Goal: Transaction & Acquisition: Purchase product/service

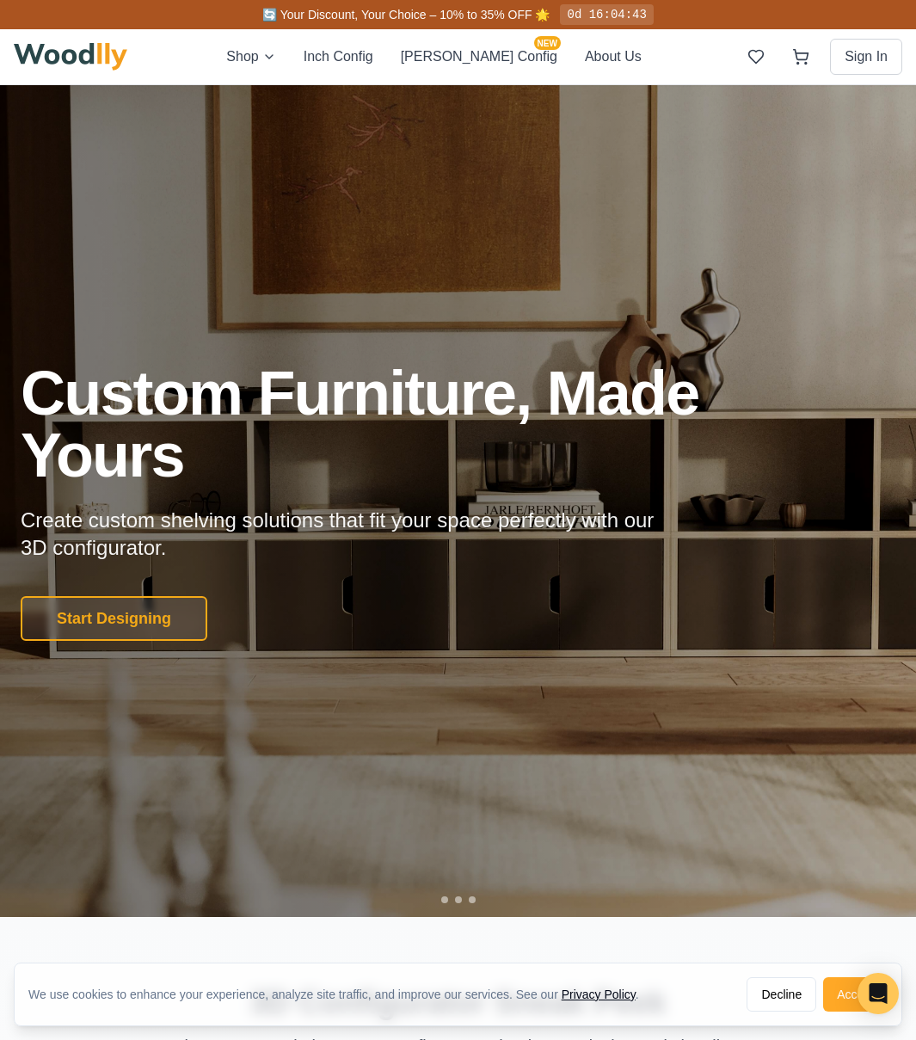
click at [847, 988] on button "Accept" at bounding box center [855, 994] width 64 height 34
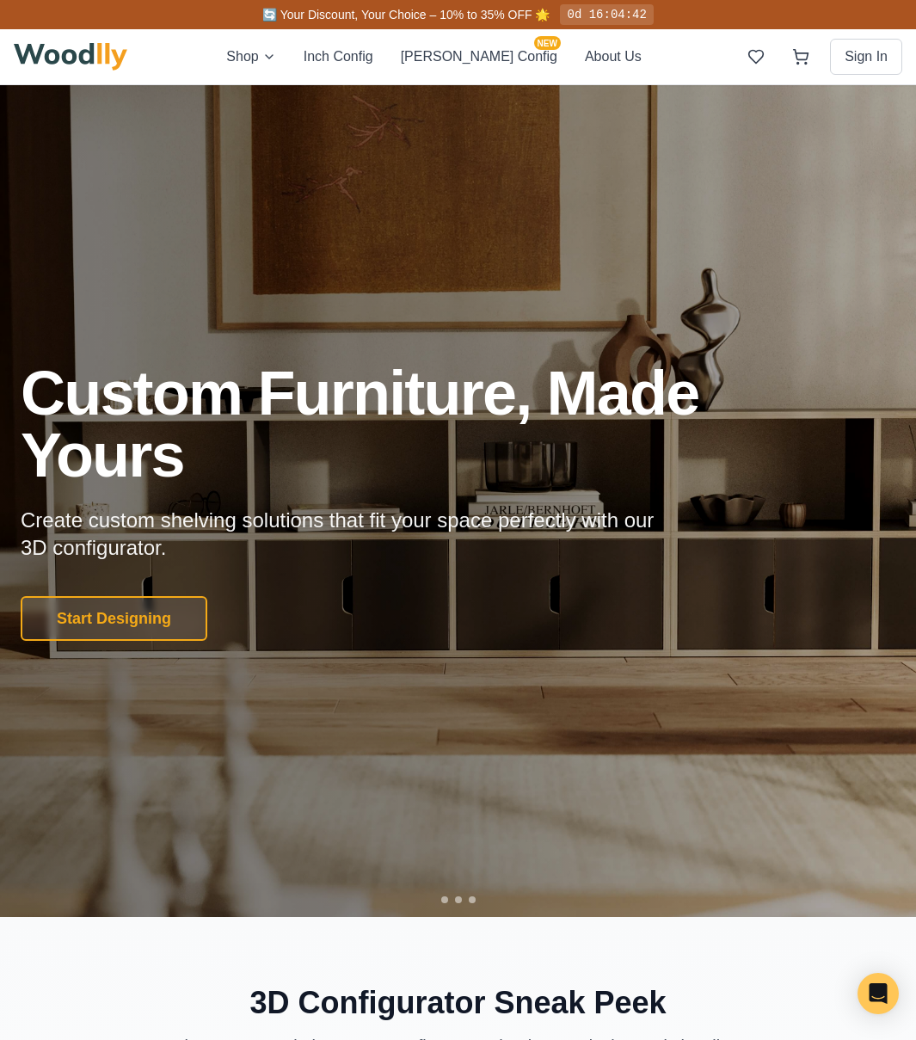
click at [843, 992] on h2 "3D Configurator Sneak Peek" at bounding box center [458, 1002] width 888 height 34
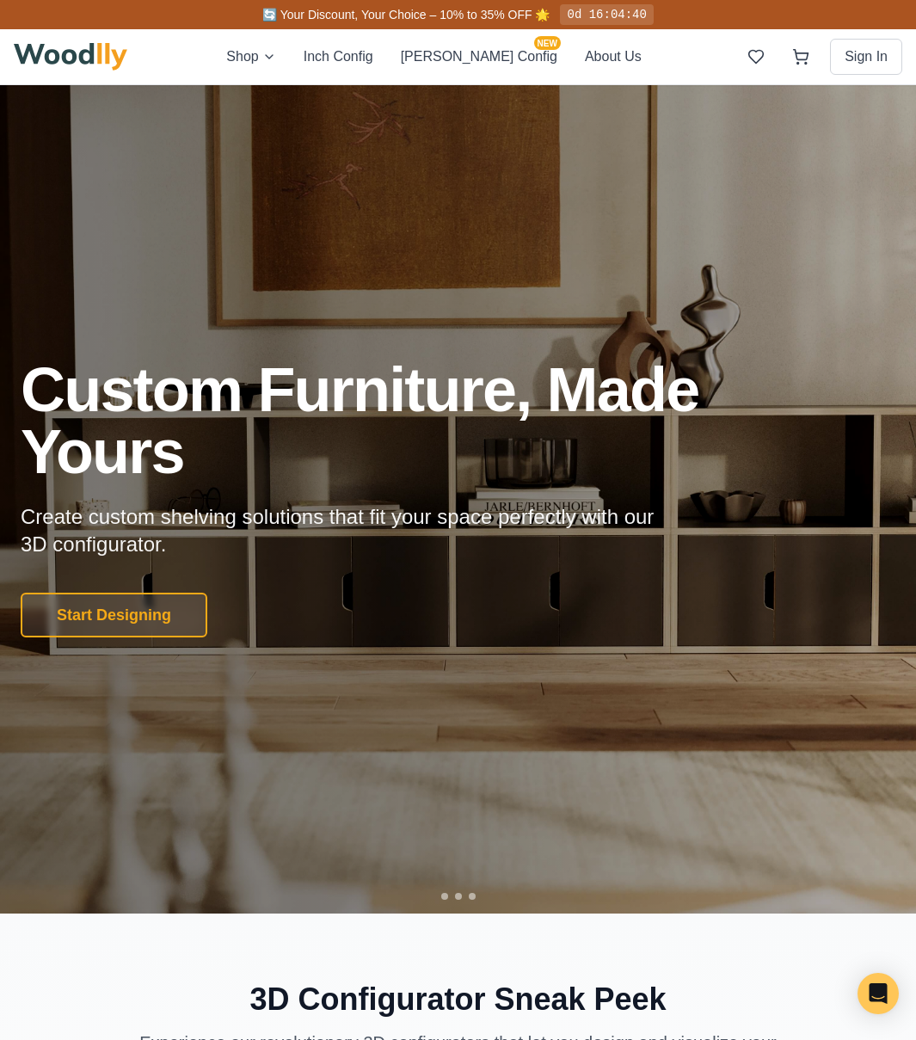
click at [512, 769] on div at bounding box center [458, 498] width 916 height 832
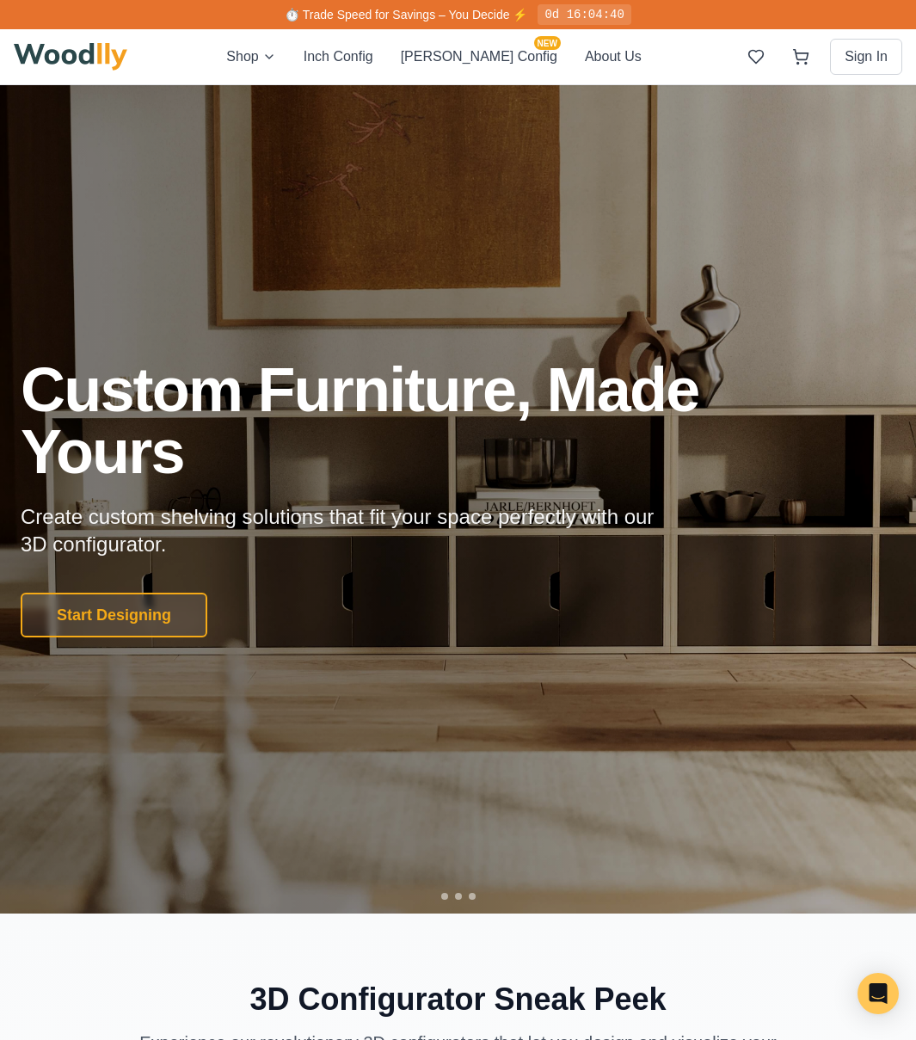
click at [611, 52] on div "Shop Inch Config [PERSON_NAME] Config NEW About Us Sign In" at bounding box center [458, 56] width 888 height 55
click at [587, 53] on button "About Us" at bounding box center [613, 56] width 57 height 21
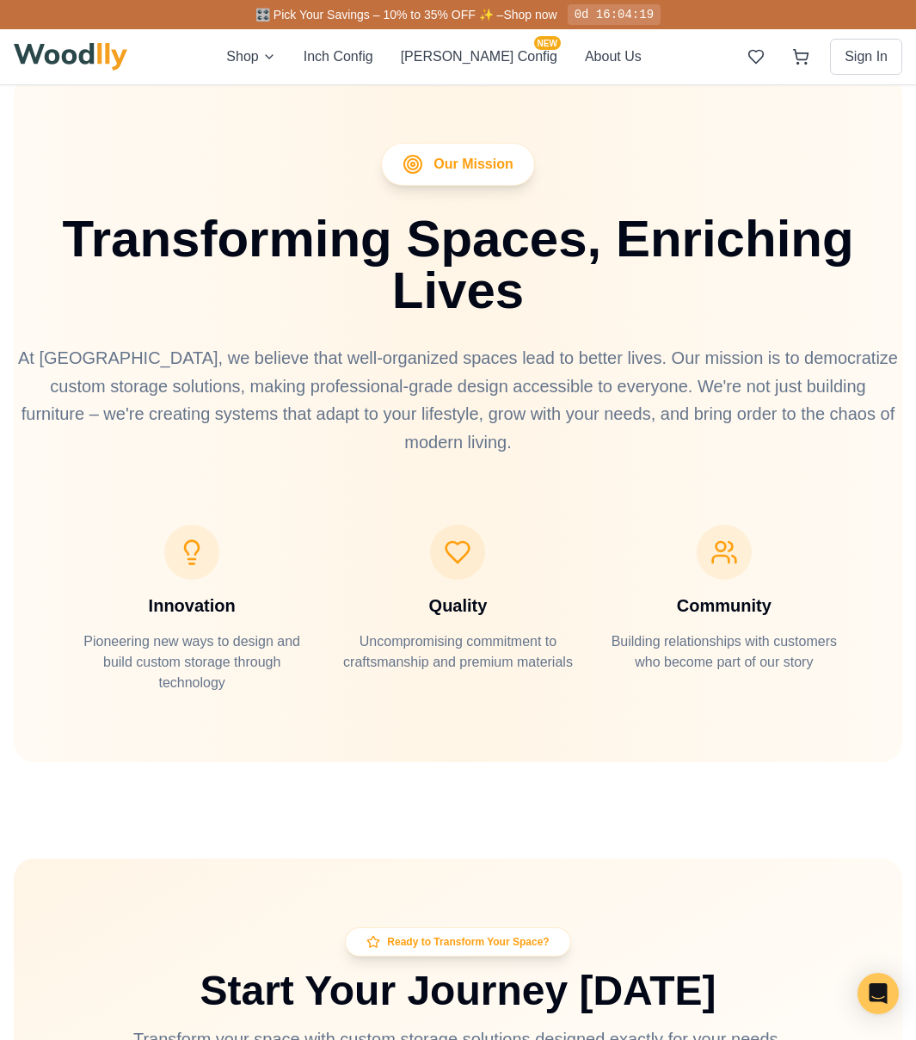
scroll to position [5511, 0]
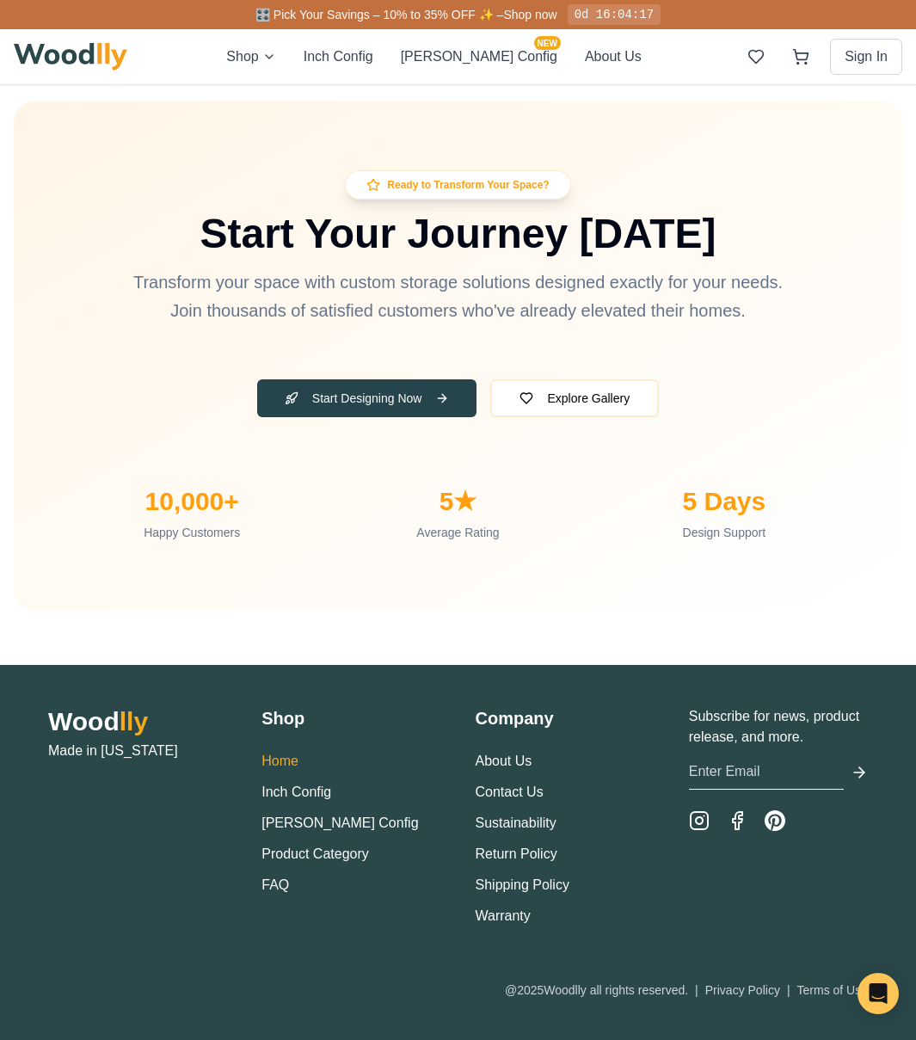
click at [280, 759] on link "Home" at bounding box center [279, 760] width 37 height 15
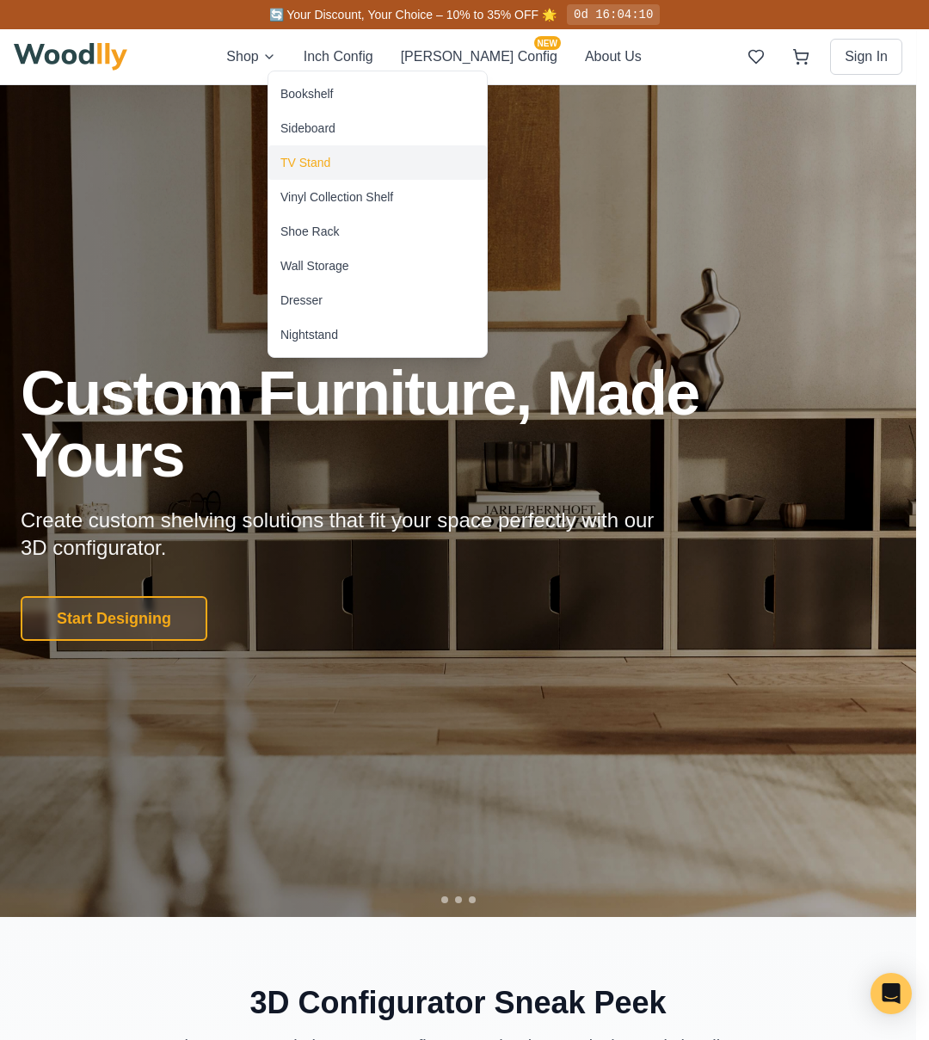
click at [326, 161] on div "TV Stand" at bounding box center [305, 162] width 50 height 17
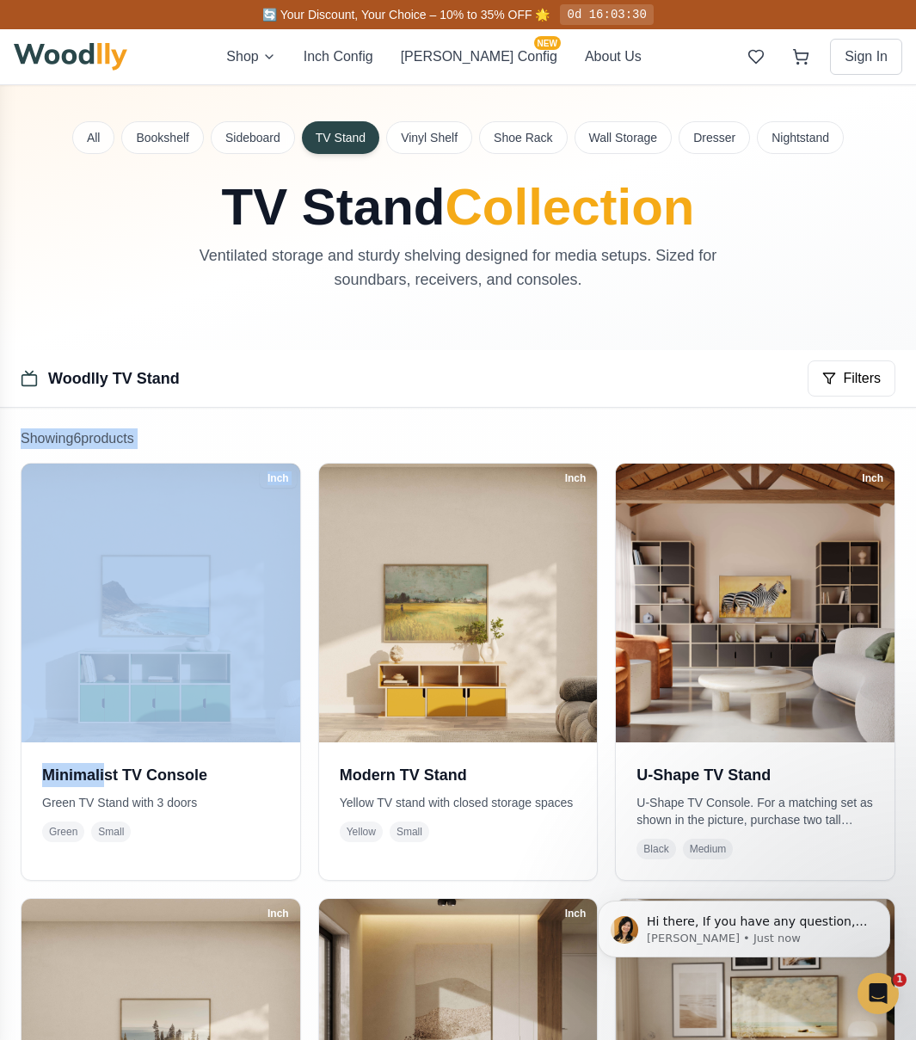
scroll to position [6, 0]
drag, startPoint x: 103, startPoint y: 775, endPoint x: 160, endPoint y: 403, distance: 375.8
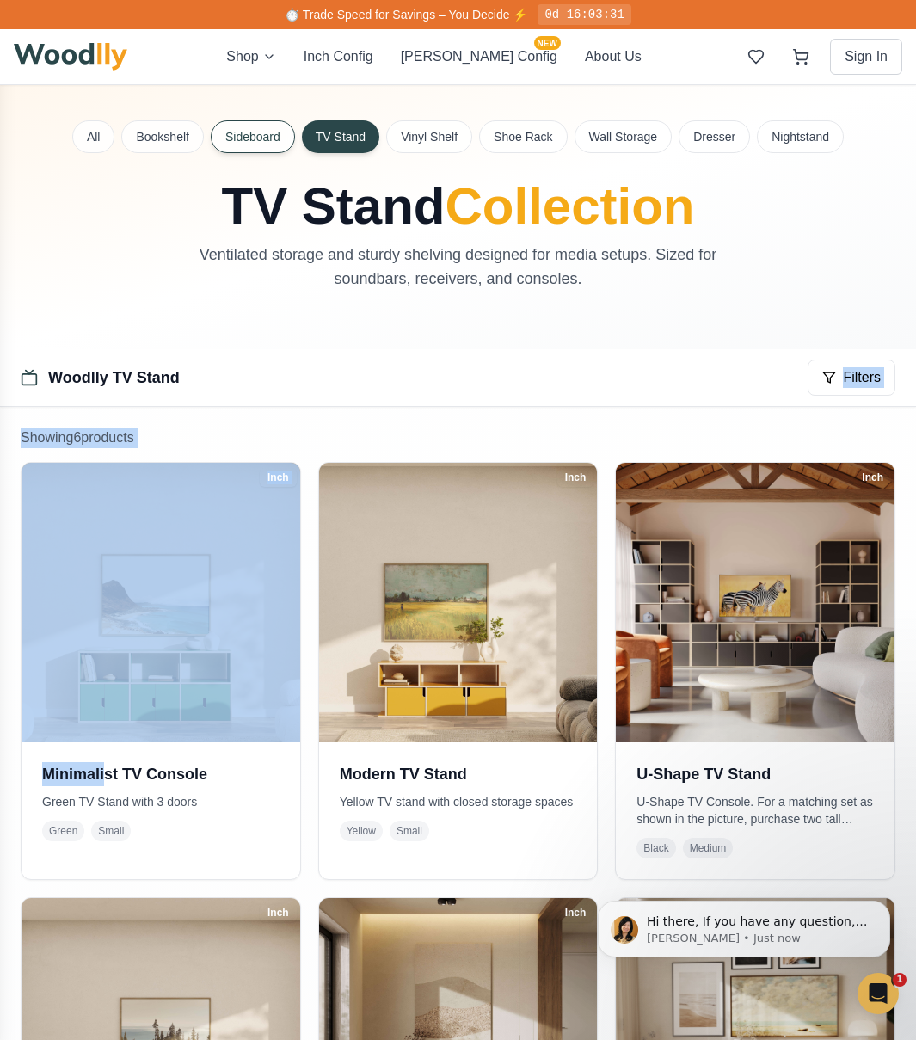
click at [243, 148] on button "Sideboard" at bounding box center [253, 136] width 84 height 33
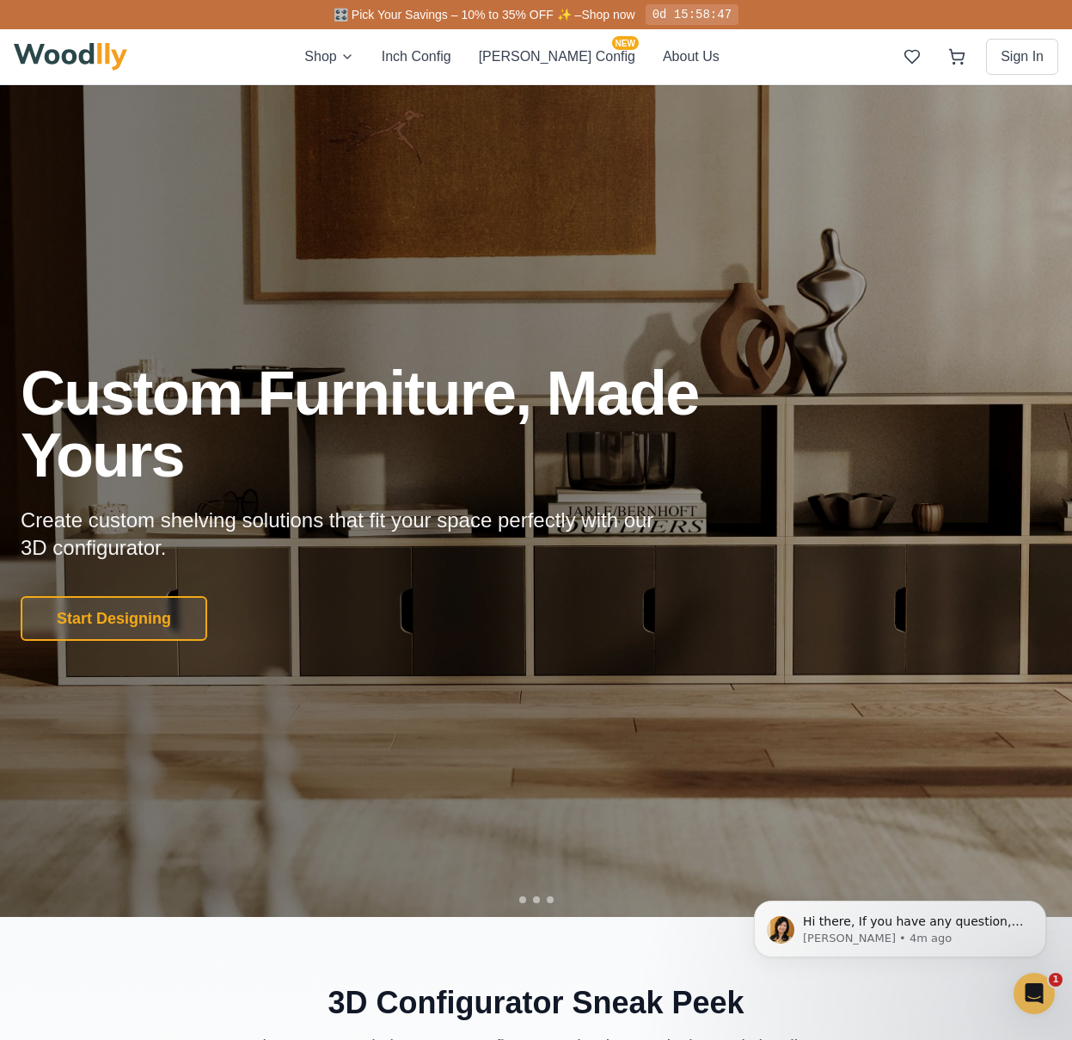
drag, startPoint x: 540, startPoint y: 56, endPoint x: -124, endPoint y: 109, distance: 666.0
click at [556, 60] on button "Cella Config NEW" at bounding box center [557, 56] width 157 height 21
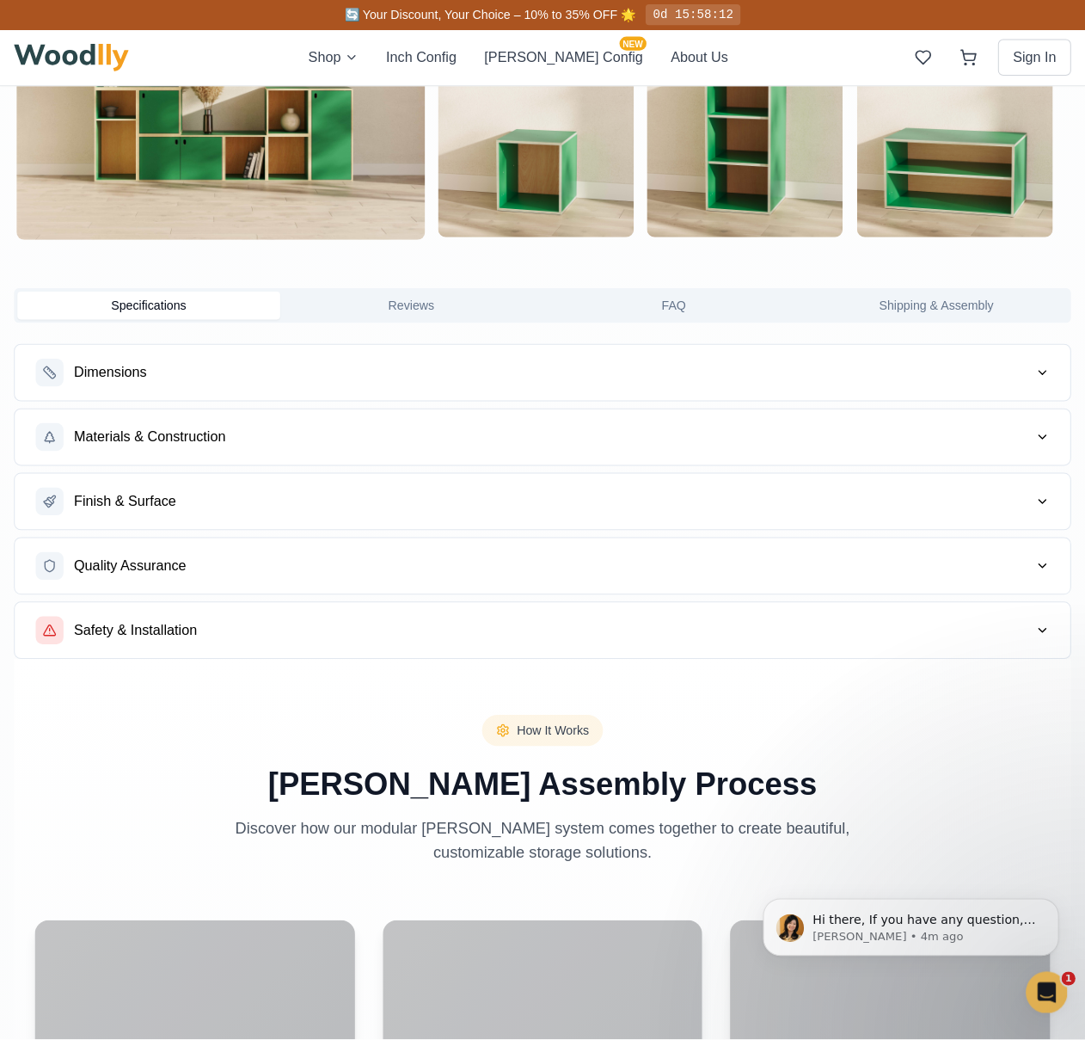
scroll to position [1773, 0]
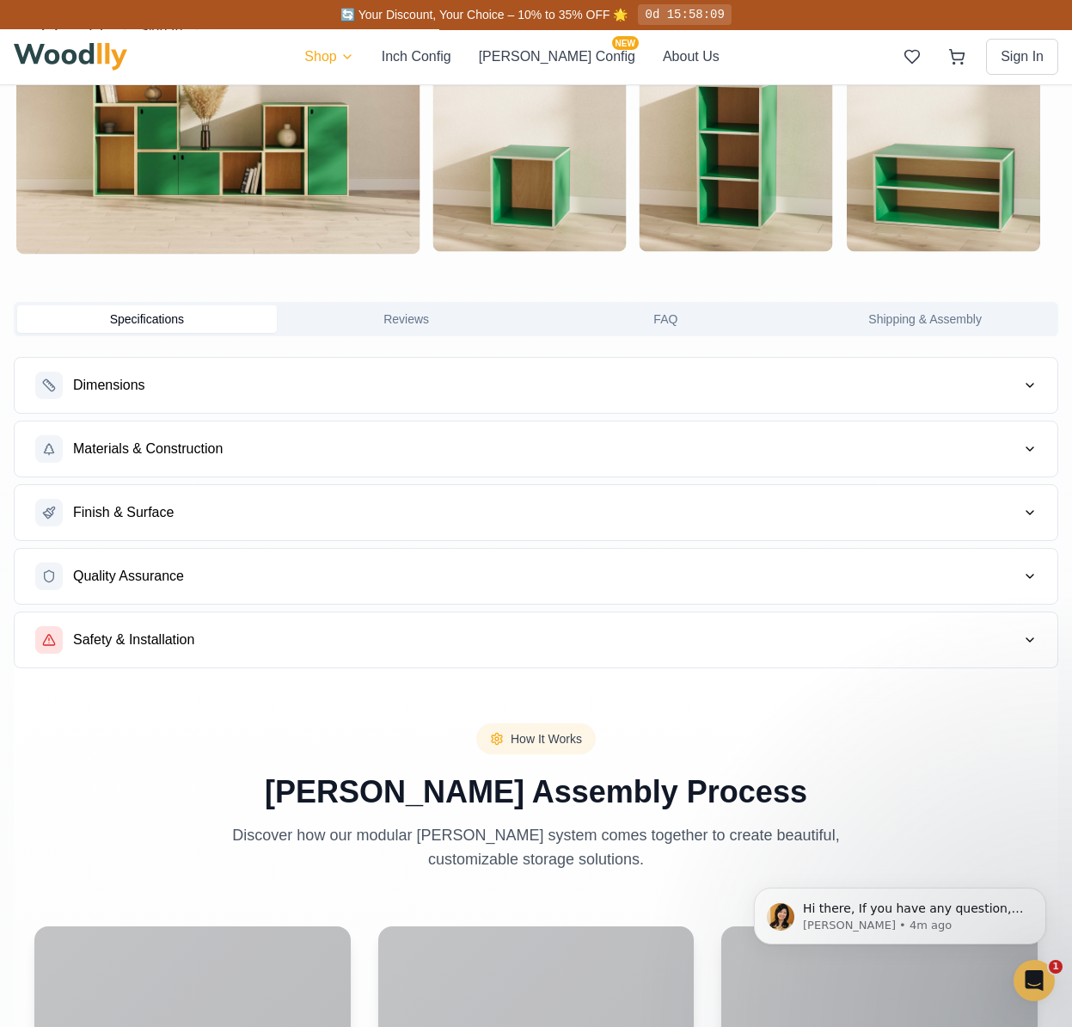
click at [349, 48] on html "🔄 Your Discount, Your Choice – 10% to 35% OFF 🌟 0d 15:58:09 Shop Inch Config Ce…" at bounding box center [536, 677] width 1072 height 4901
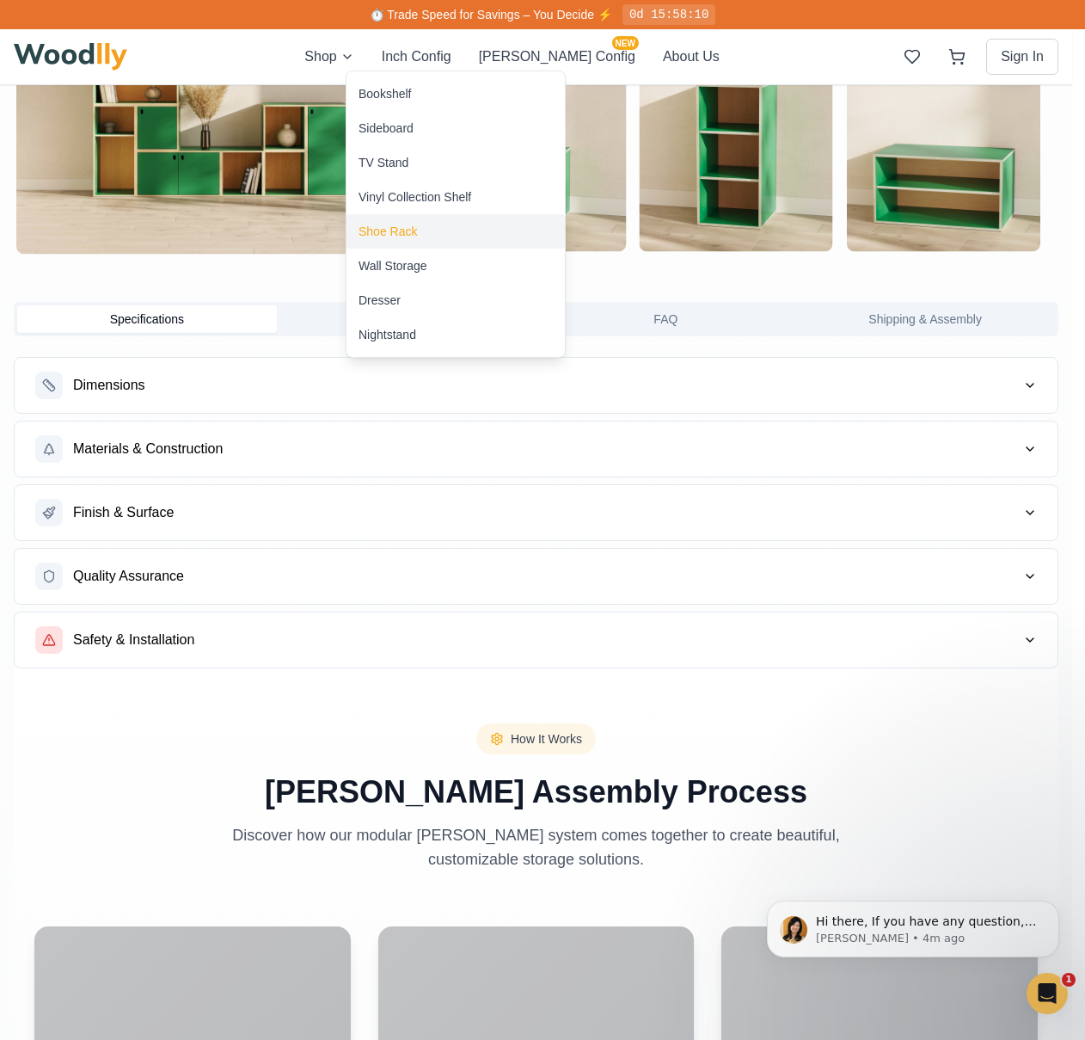
click at [396, 234] on div "Shoe Rack" at bounding box center [388, 231] width 58 height 17
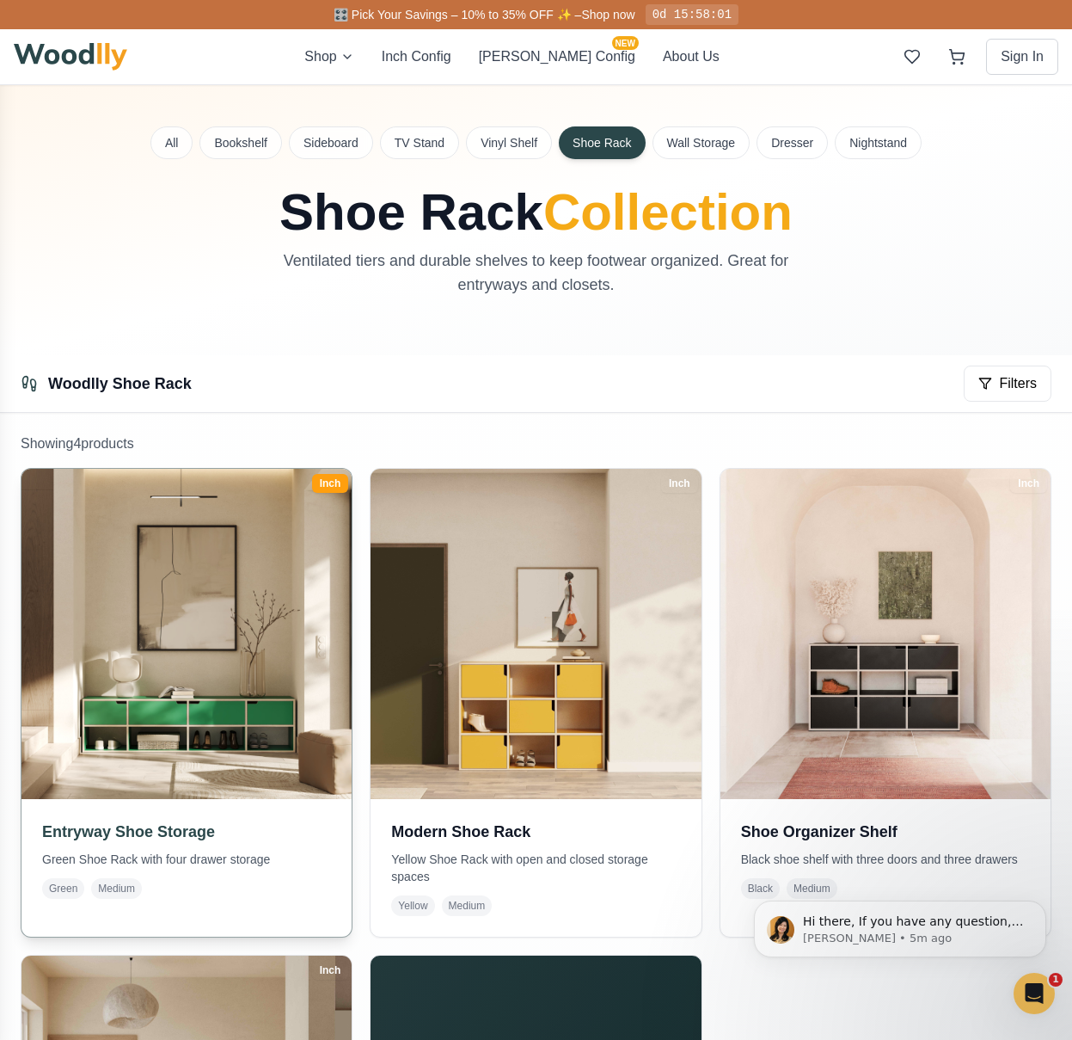
click at [229, 705] on img at bounding box center [186, 633] width 347 height 347
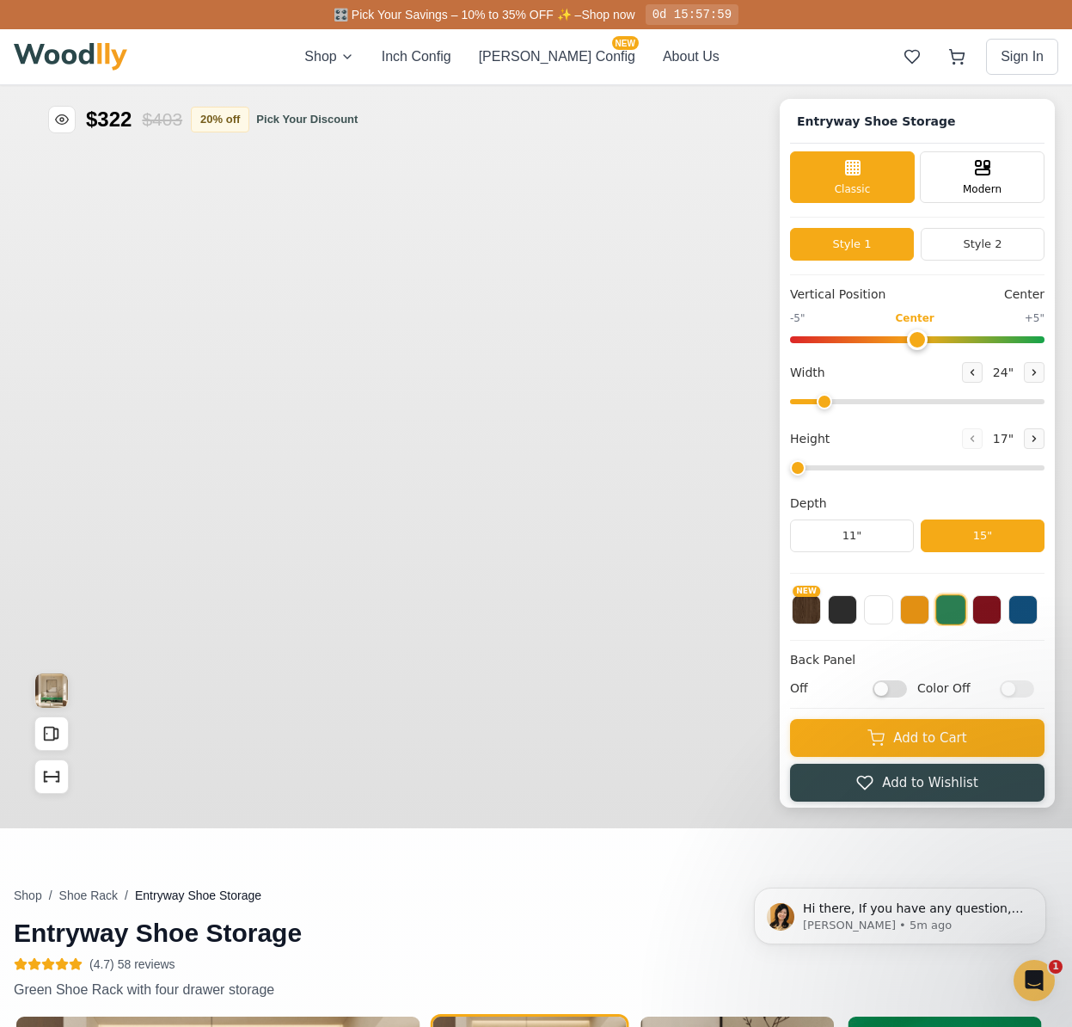
type input "67"
type input "2"
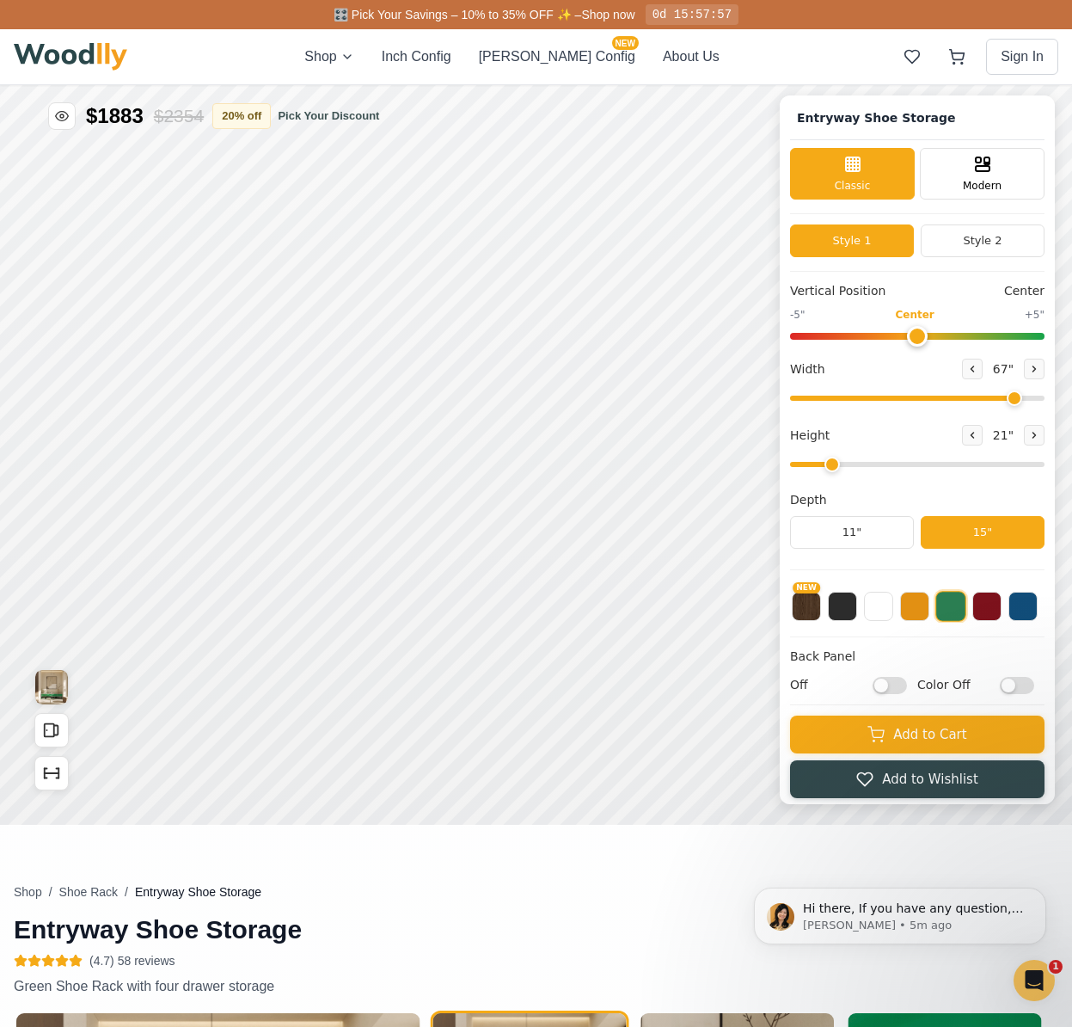
scroll to position [4, 0]
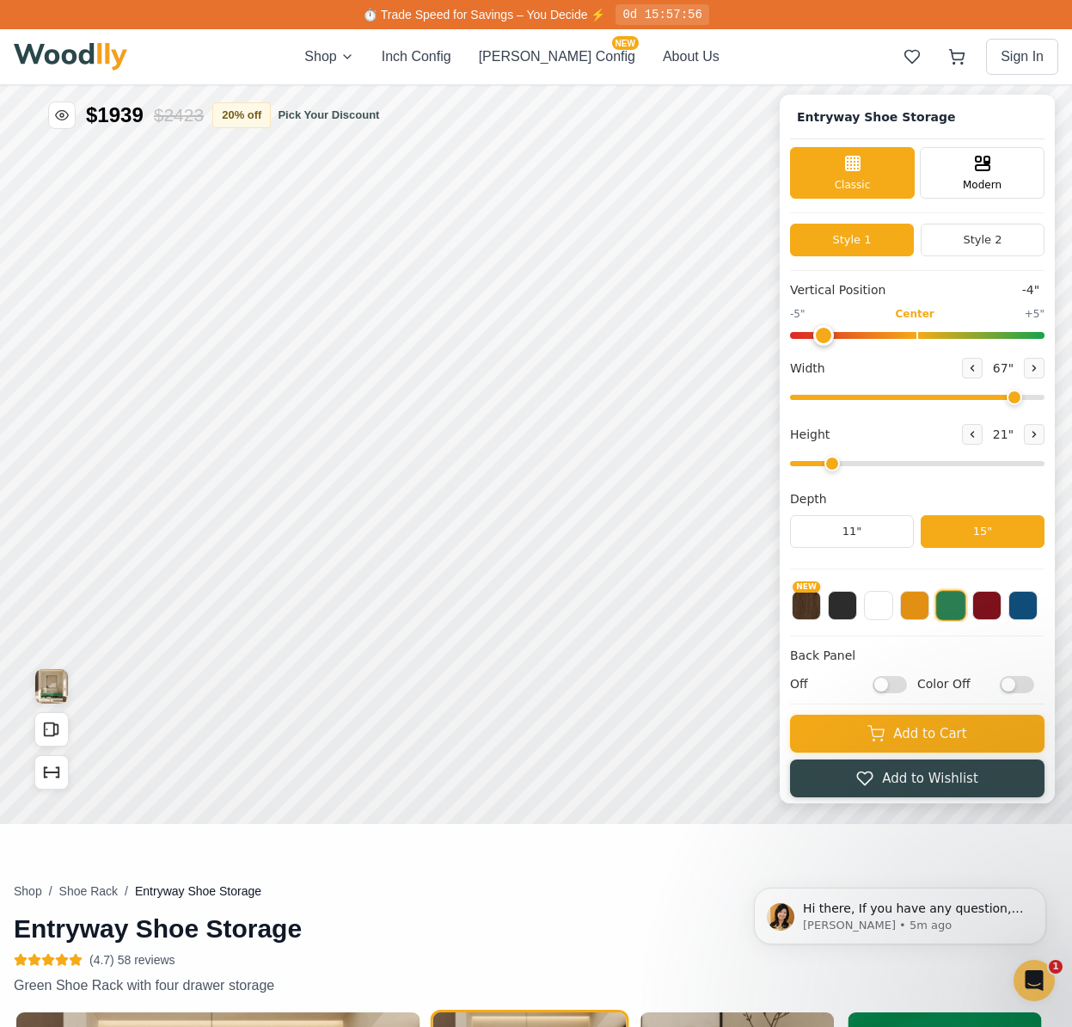
drag, startPoint x: 925, startPoint y: 332, endPoint x: 841, endPoint y: 341, distance: 84.7
type input "-4"
click at [841, 339] on input "range" at bounding box center [917, 335] width 255 height 7
click at [893, 611] on button at bounding box center [878, 603] width 29 height 29
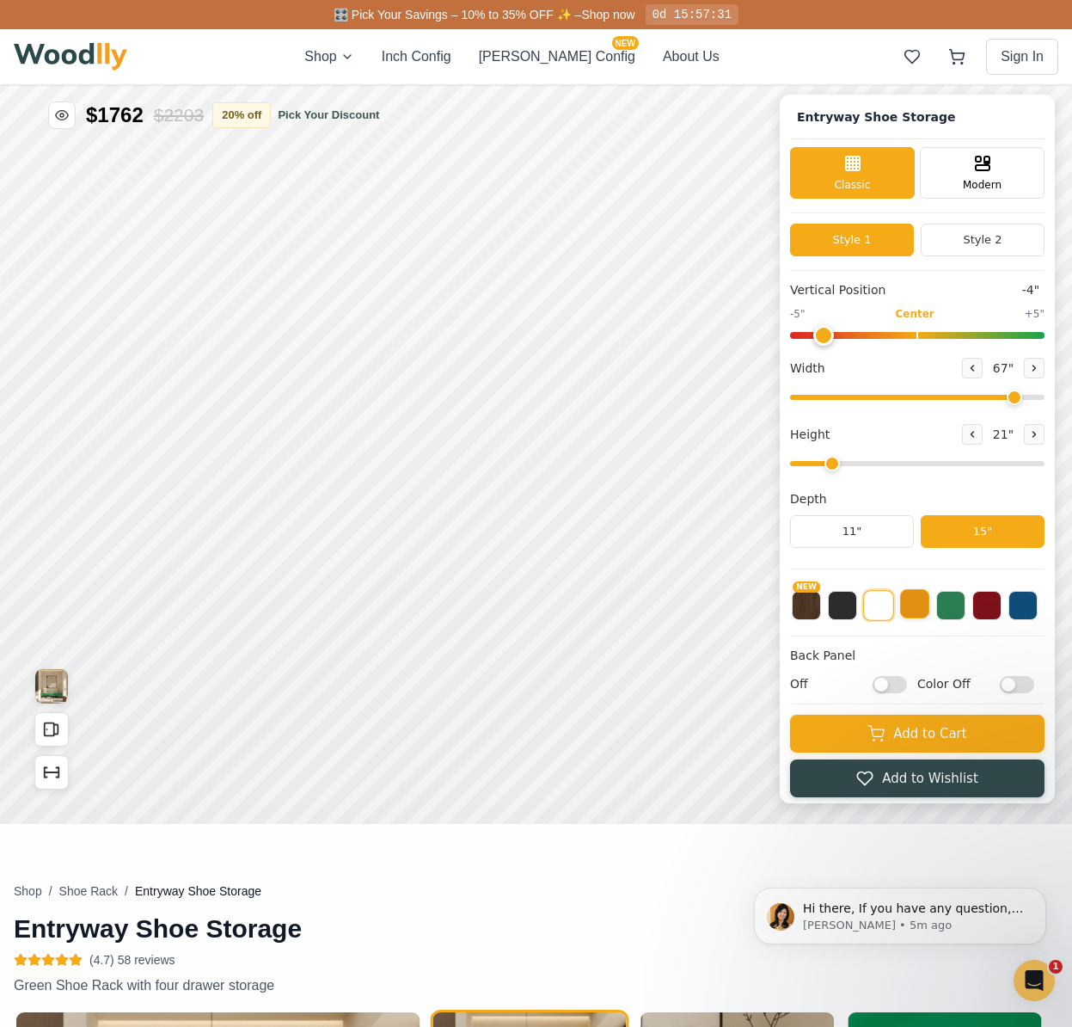
click at [928, 612] on button at bounding box center [914, 603] width 29 height 29
click at [893, 607] on button at bounding box center [878, 603] width 29 height 29
click at [999, 249] on button "Style 2" at bounding box center [983, 240] width 124 height 33
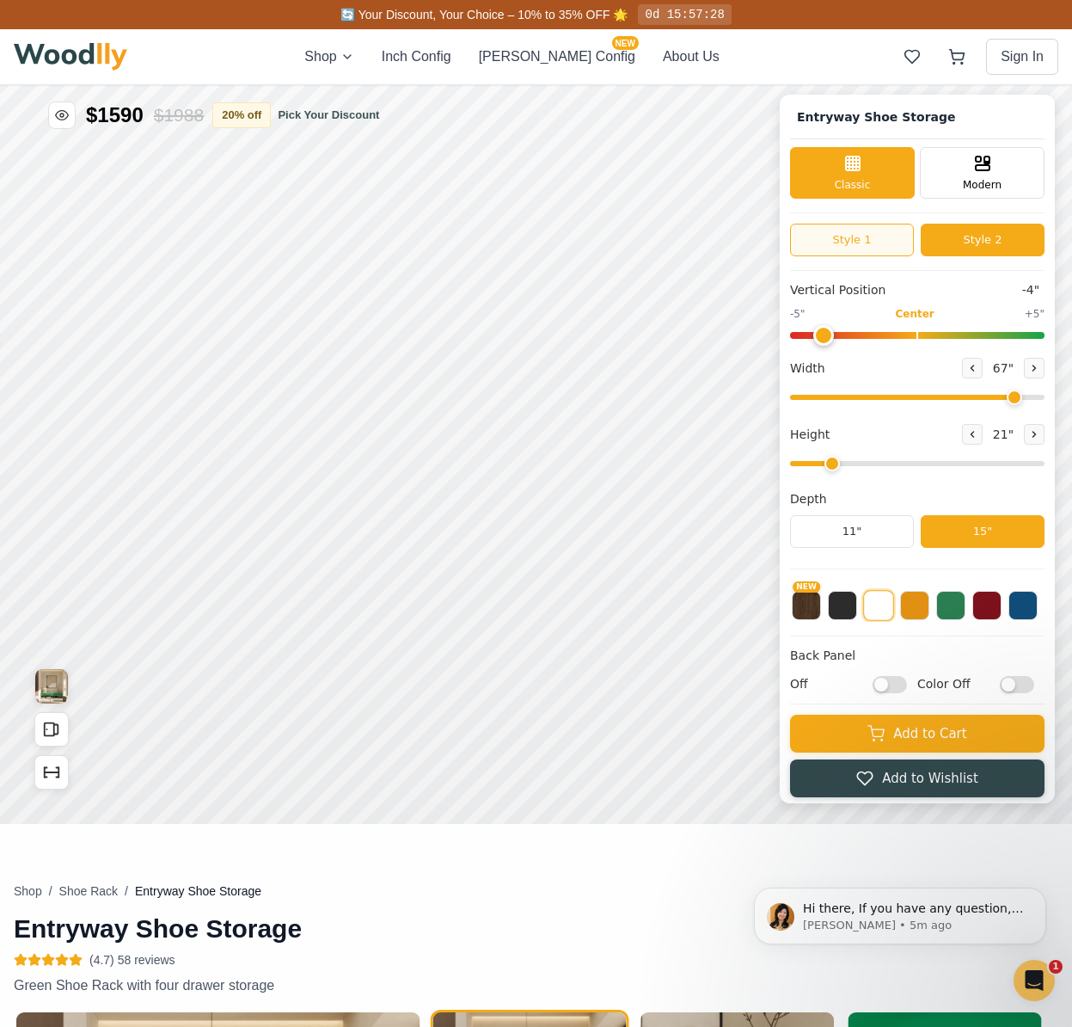
click at [900, 250] on button "Style 1" at bounding box center [852, 240] width 124 height 33
click at [969, 248] on button "Style 2" at bounding box center [983, 240] width 124 height 33
click at [984, 191] on div "Modern" at bounding box center [982, 171] width 125 height 52
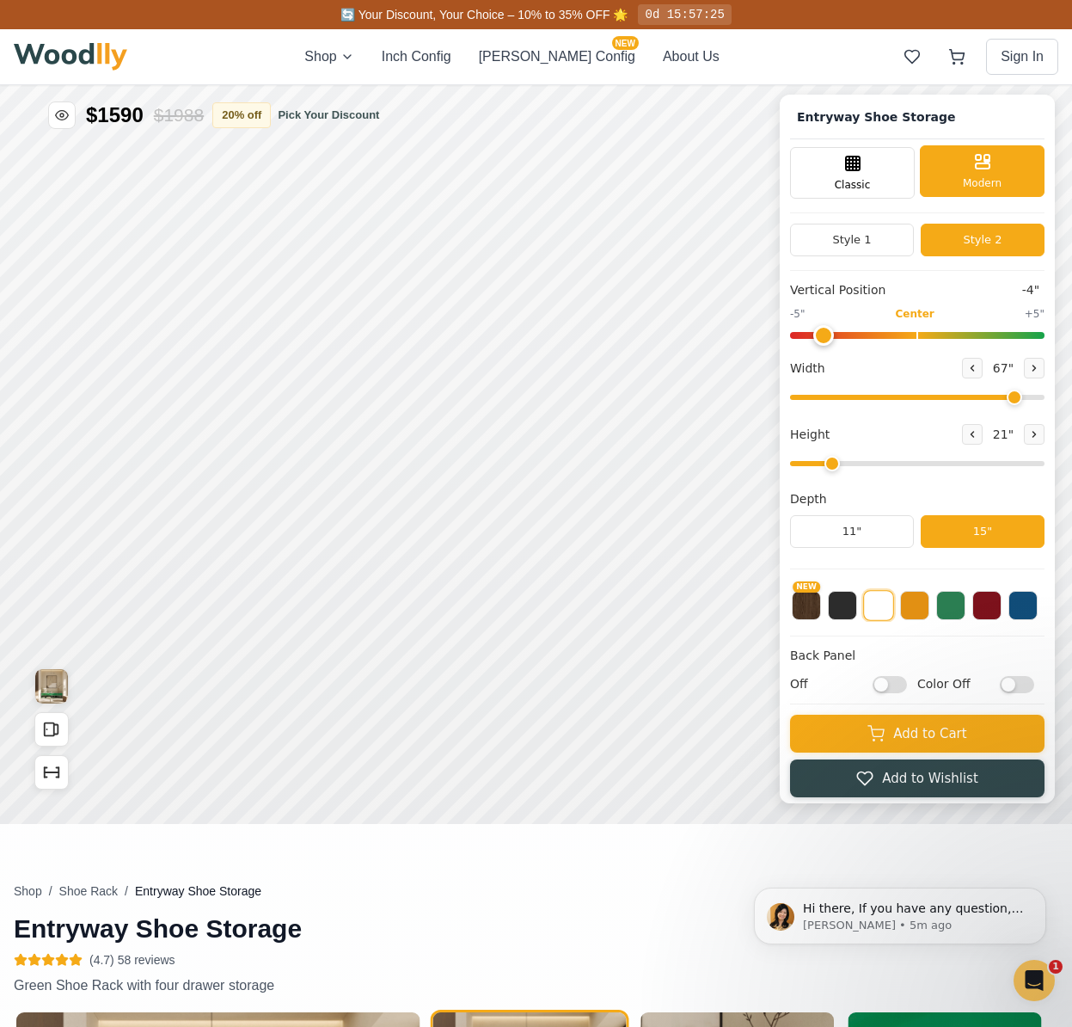
click at [984, 191] on div "Modern" at bounding box center [982, 171] width 125 height 52
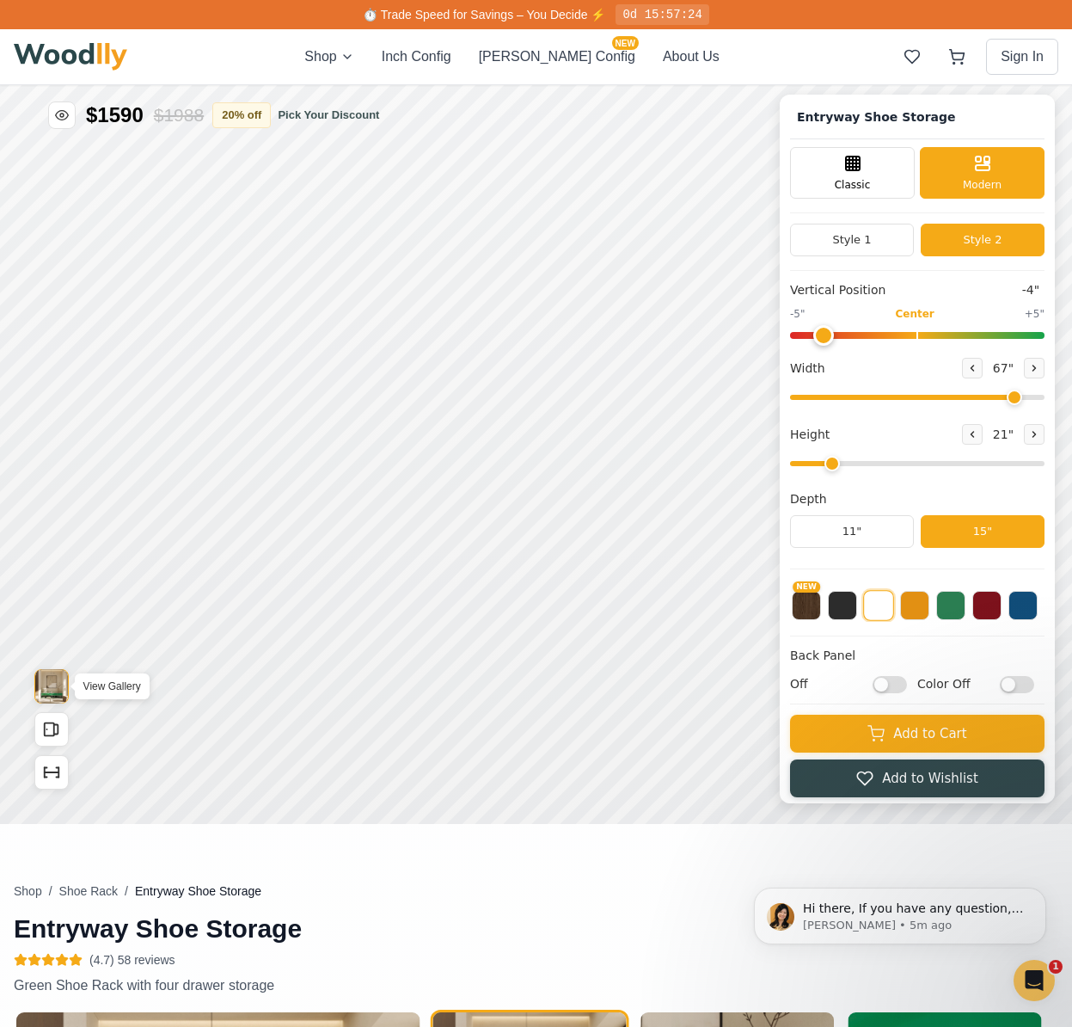
click at [45, 693] on img "View Gallery" at bounding box center [51, 686] width 33 height 34
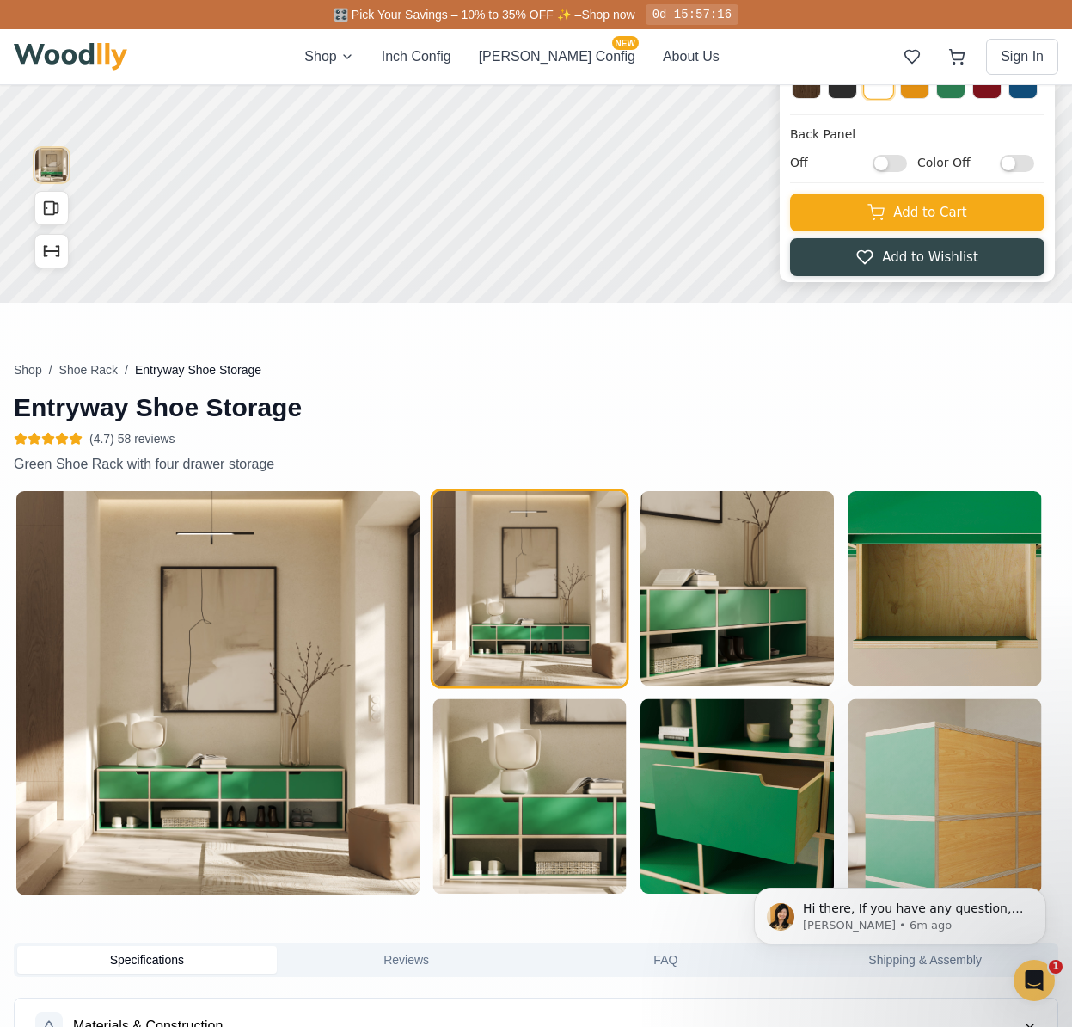
scroll to position [362, 0]
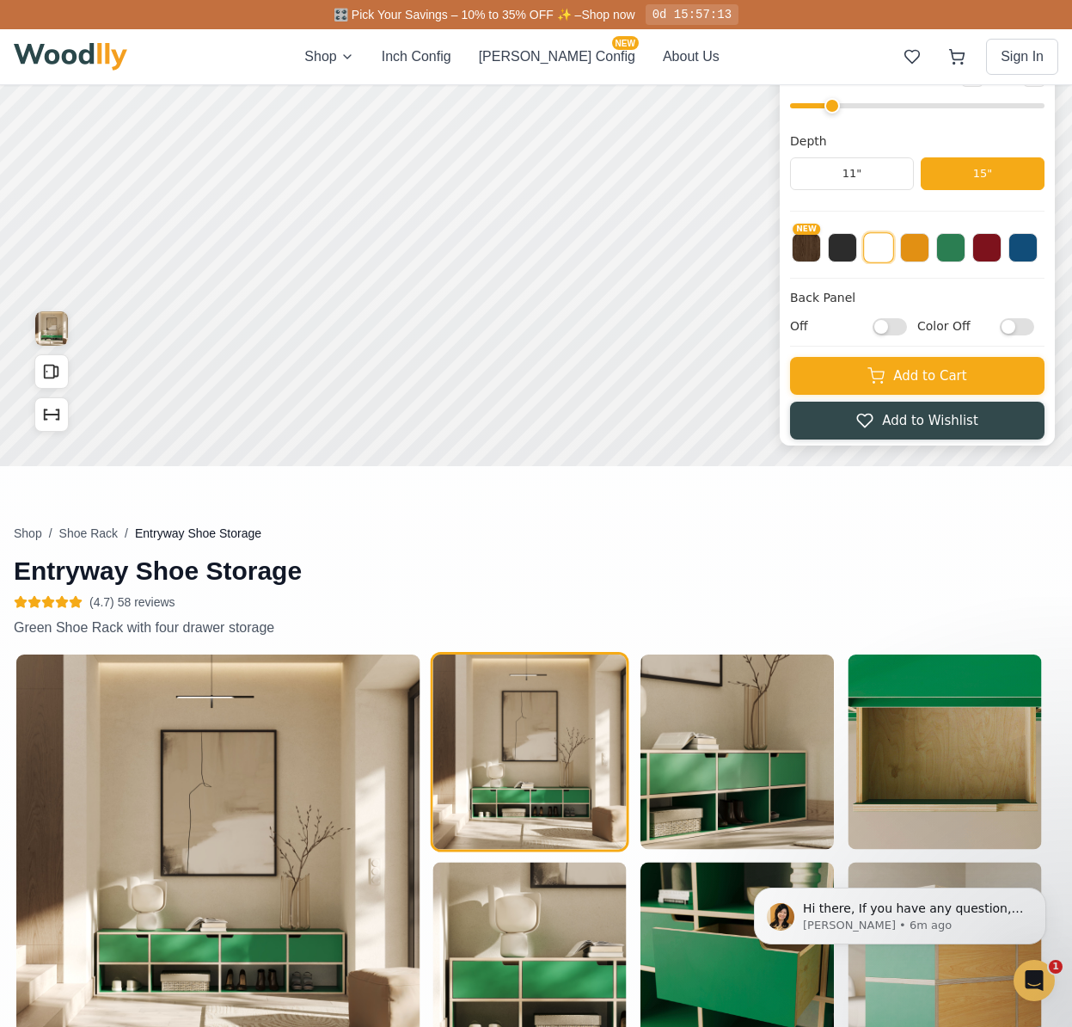
click at [893, 251] on button at bounding box center [878, 247] width 31 height 31
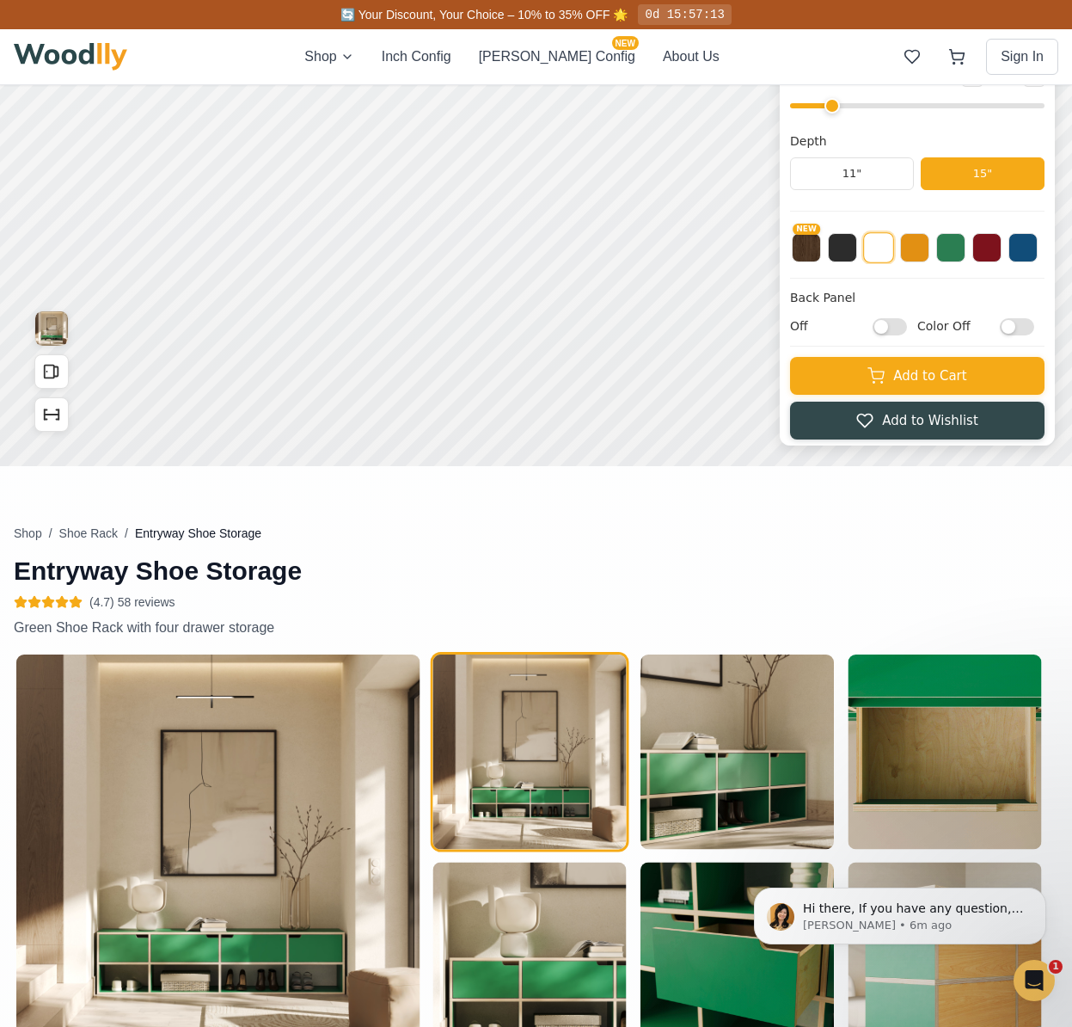
click at [905, 326] on input "Off" at bounding box center [890, 326] width 34 height 17
checkbox input "true"
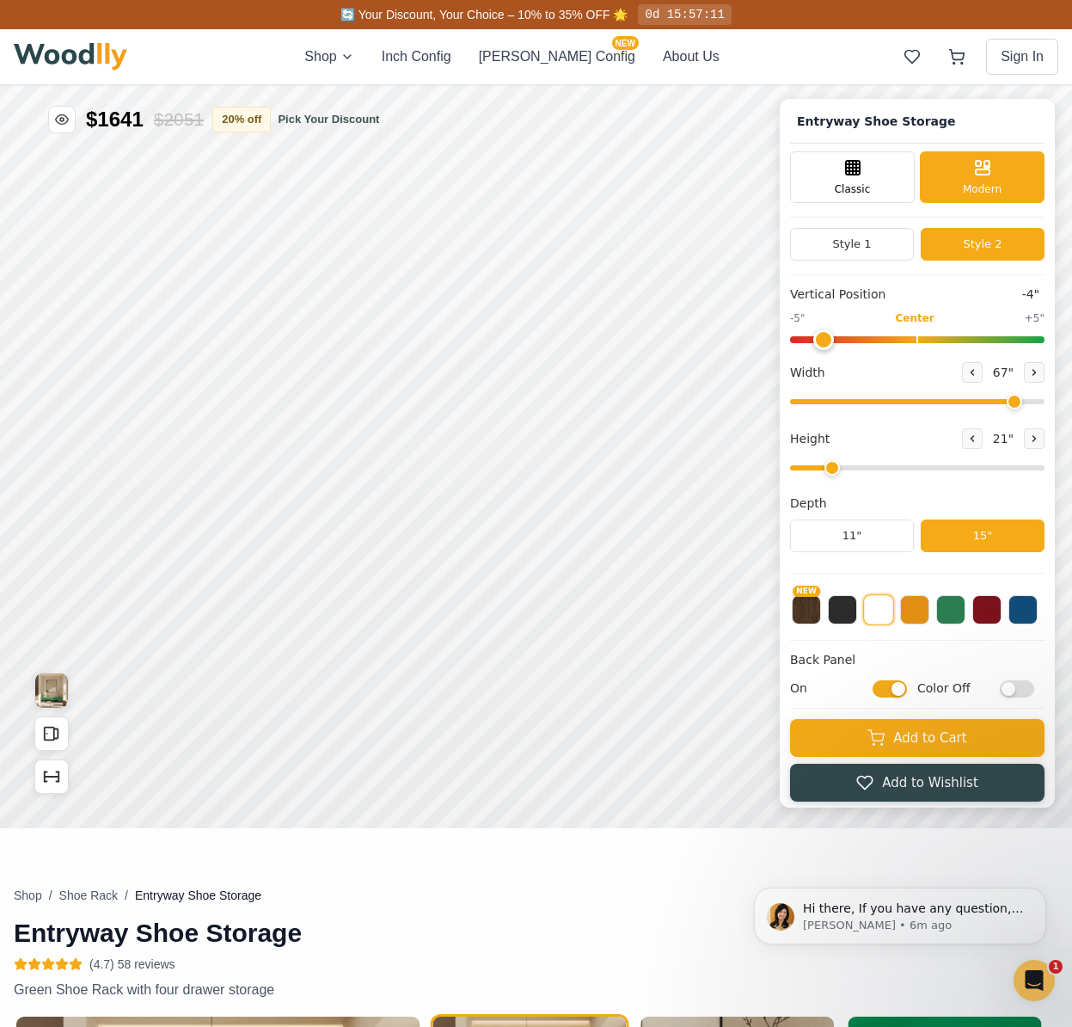
scroll to position [2, 0]
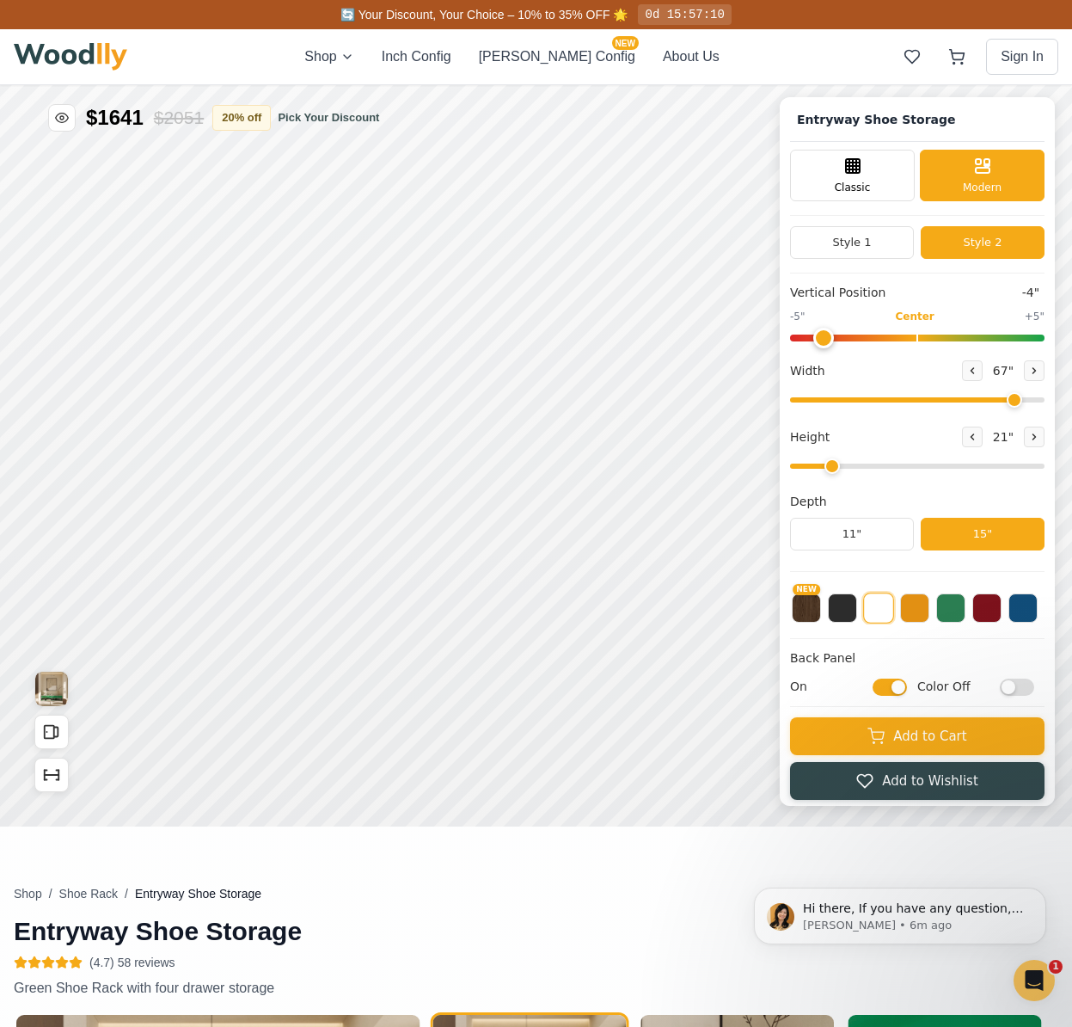
click at [1028, 692] on input "Color Off" at bounding box center [1017, 686] width 34 height 17
checkbox input "true"
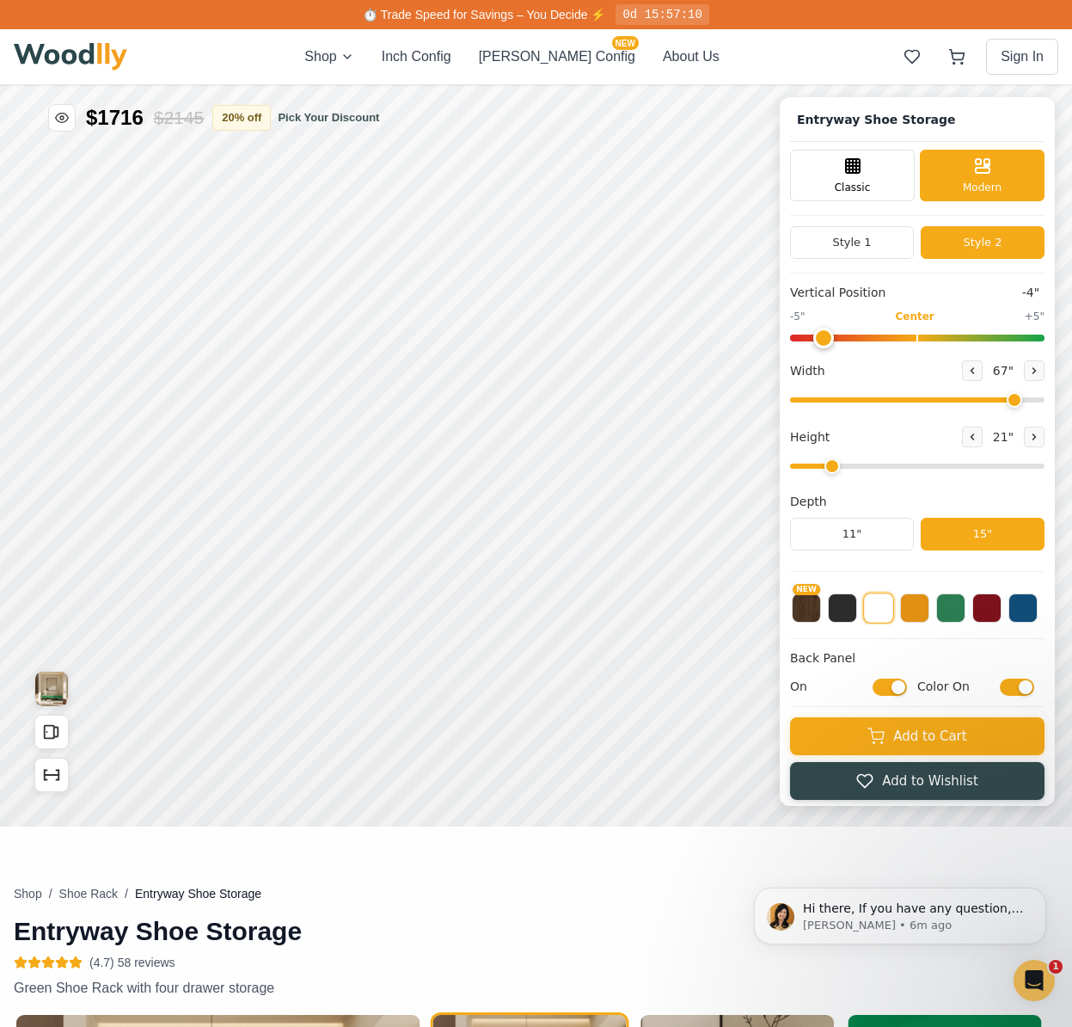
drag, startPoint x: 997, startPoint y: 610, endPoint x: 908, endPoint y: 575, distance: 95.0
click at [908, 575] on div "Entryway Shoe Storage Classic Modern Style 1 Style 2 Vertical Position -4" -5" …" at bounding box center [917, 451] width 275 height 709
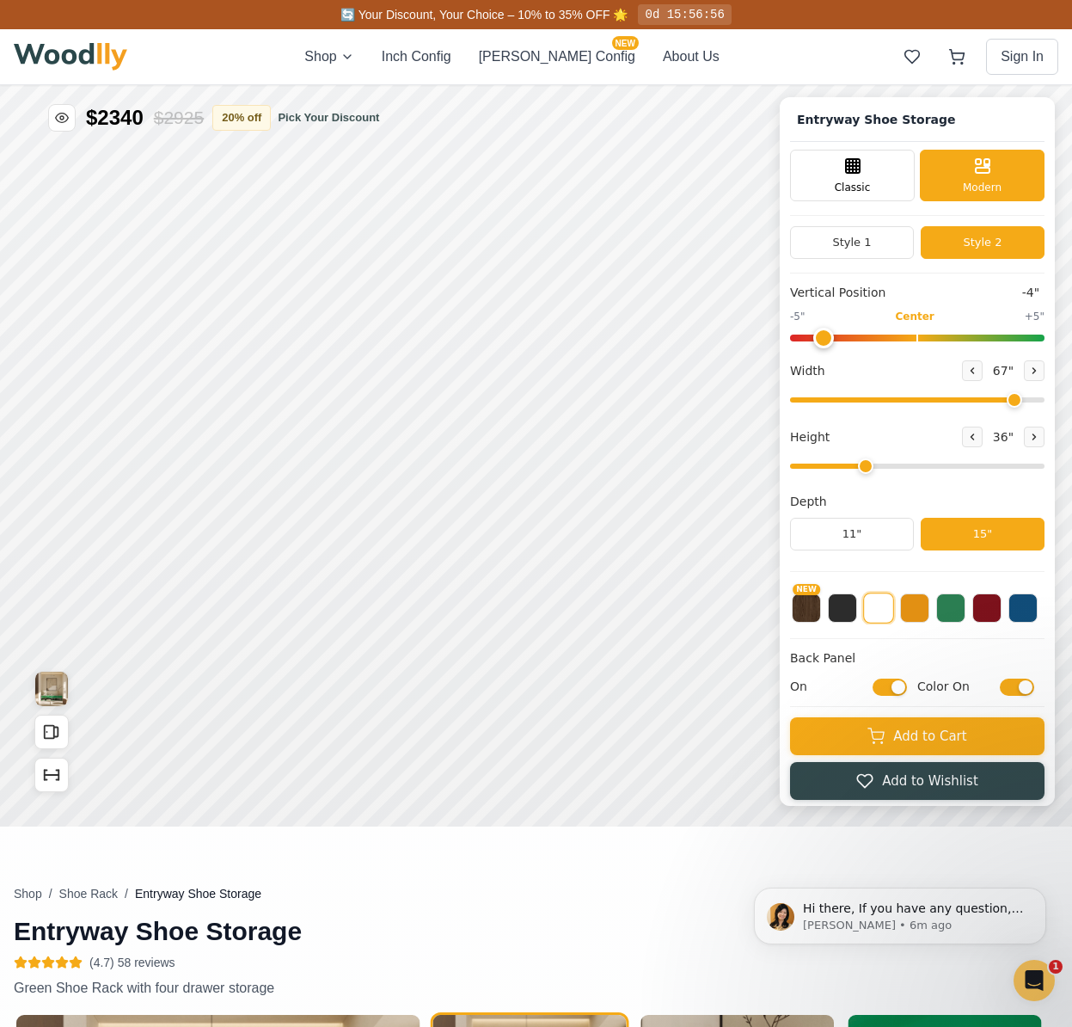
drag, startPoint x: 840, startPoint y: 467, endPoint x: 861, endPoint y: 476, distance: 22.4
type input "3"
click at [861, 469] on input "range" at bounding box center [917, 465] width 255 height 5
click at [451, 60] on button "Inch Config" at bounding box center [417, 56] width 70 height 21
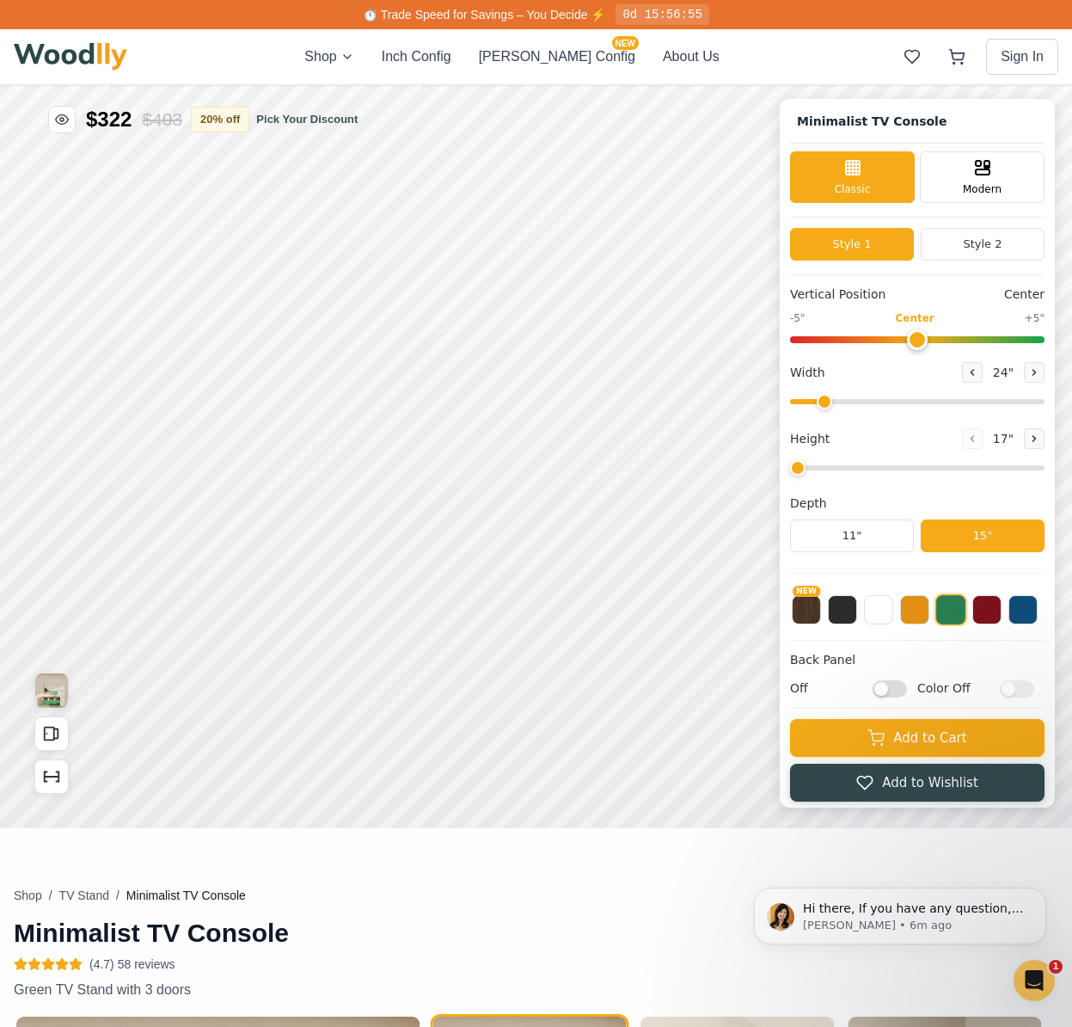
type input "63"
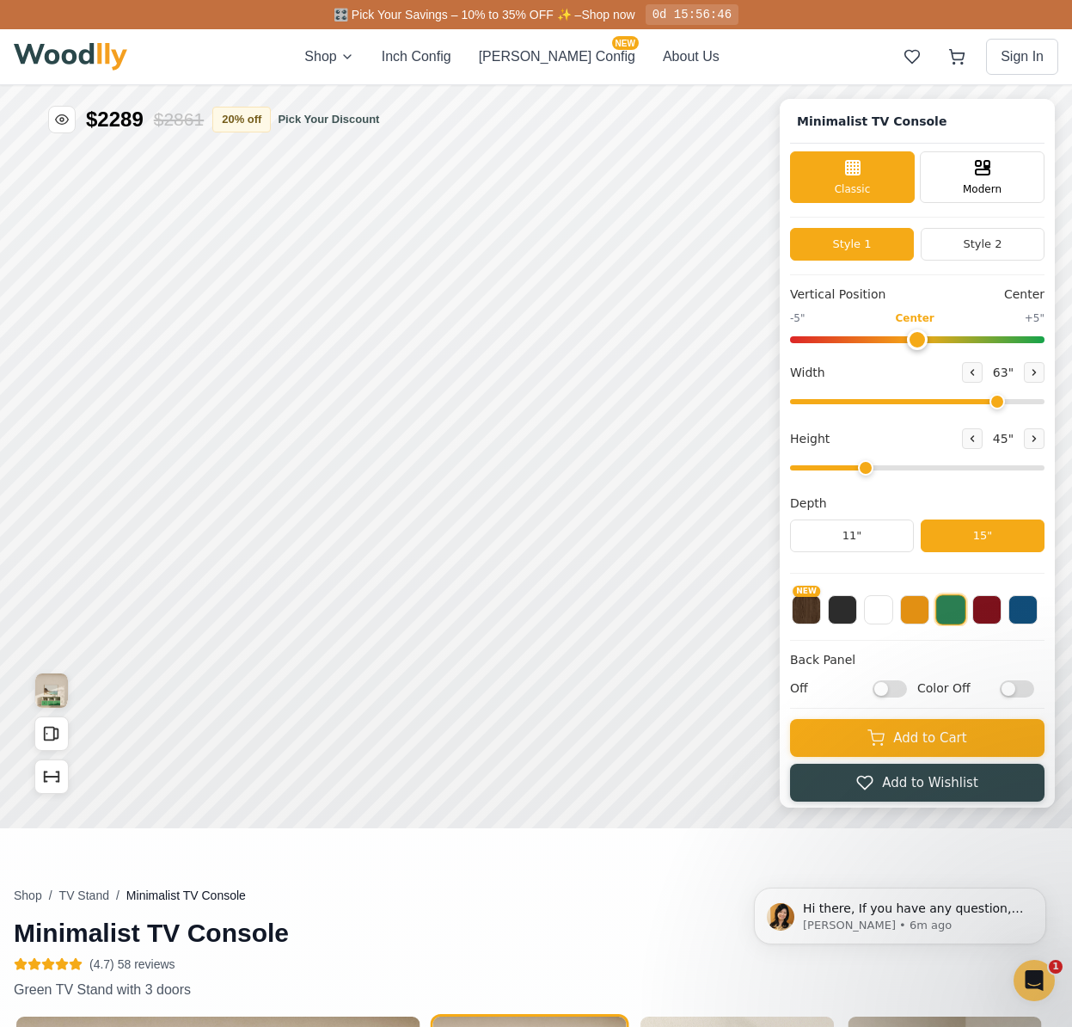
type input "2"
click at [854, 466] on input "range" at bounding box center [917, 467] width 255 height 5
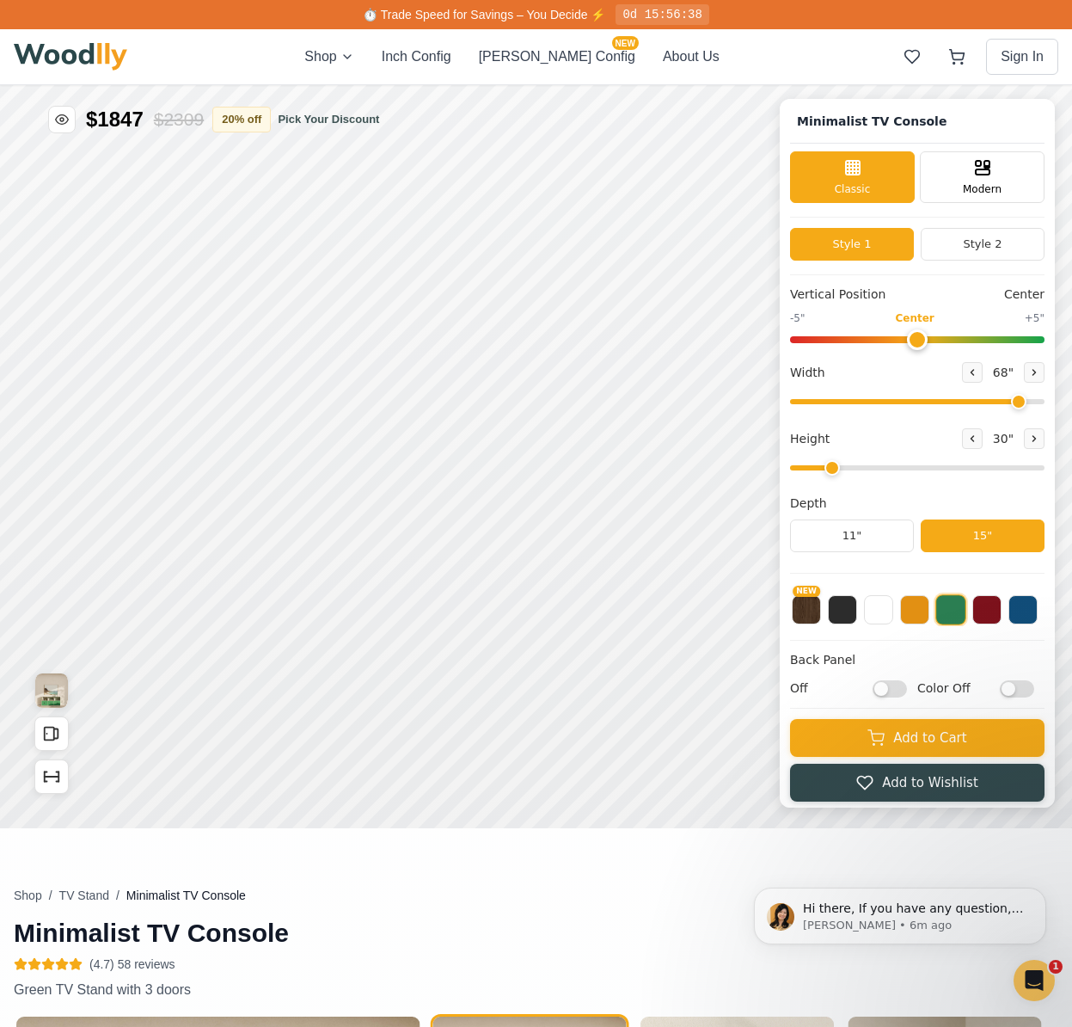
drag, startPoint x: 1002, startPoint y: 400, endPoint x: 1028, endPoint y: 400, distance: 25.8
type input "68"
click at [1028, 400] on input "range" at bounding box center [917, 401] width 255 height 5
